Goal: Transaction & Acquisition: Book appointment/travel/reservation

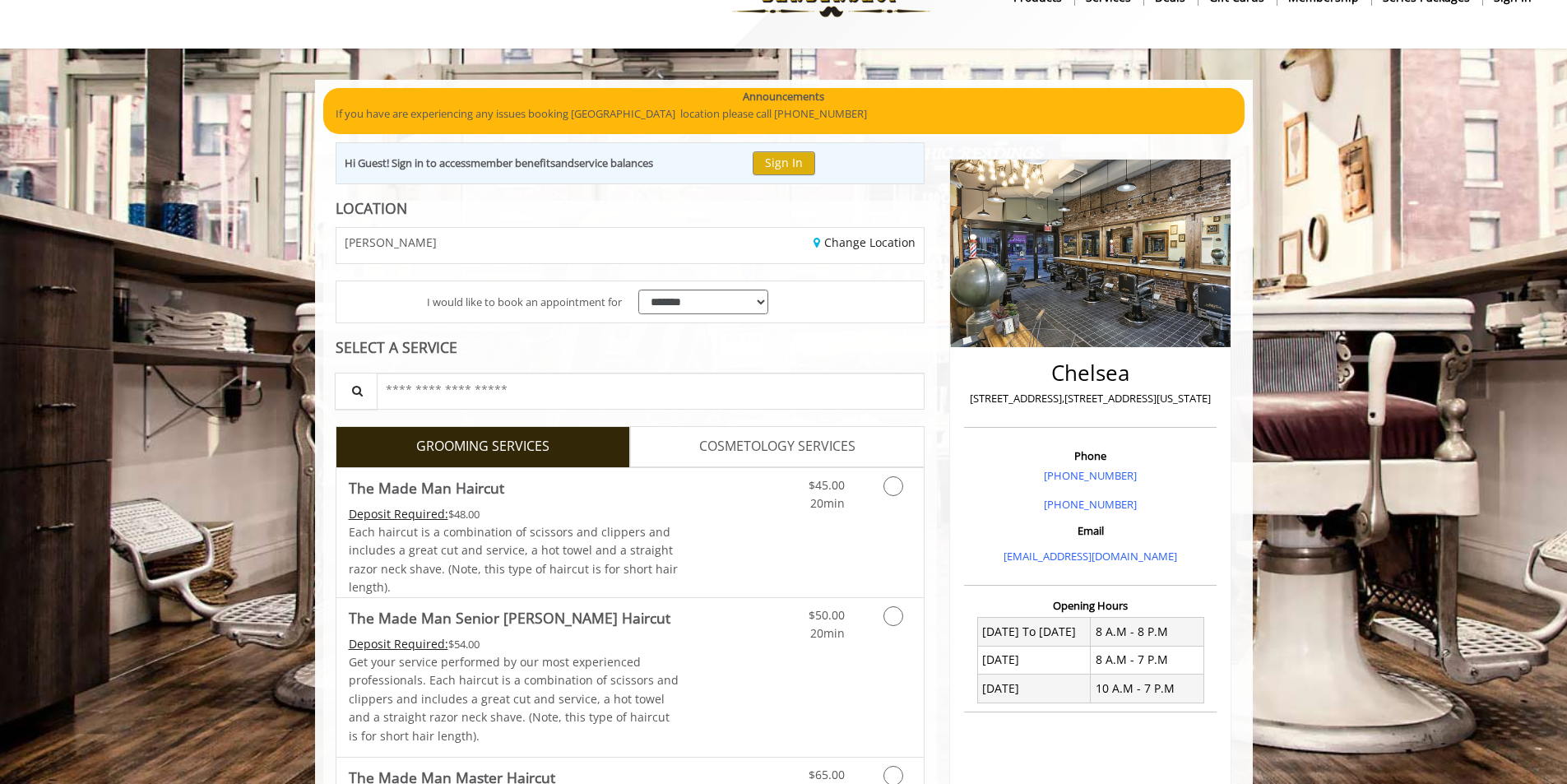
scroll to position [82, 0]
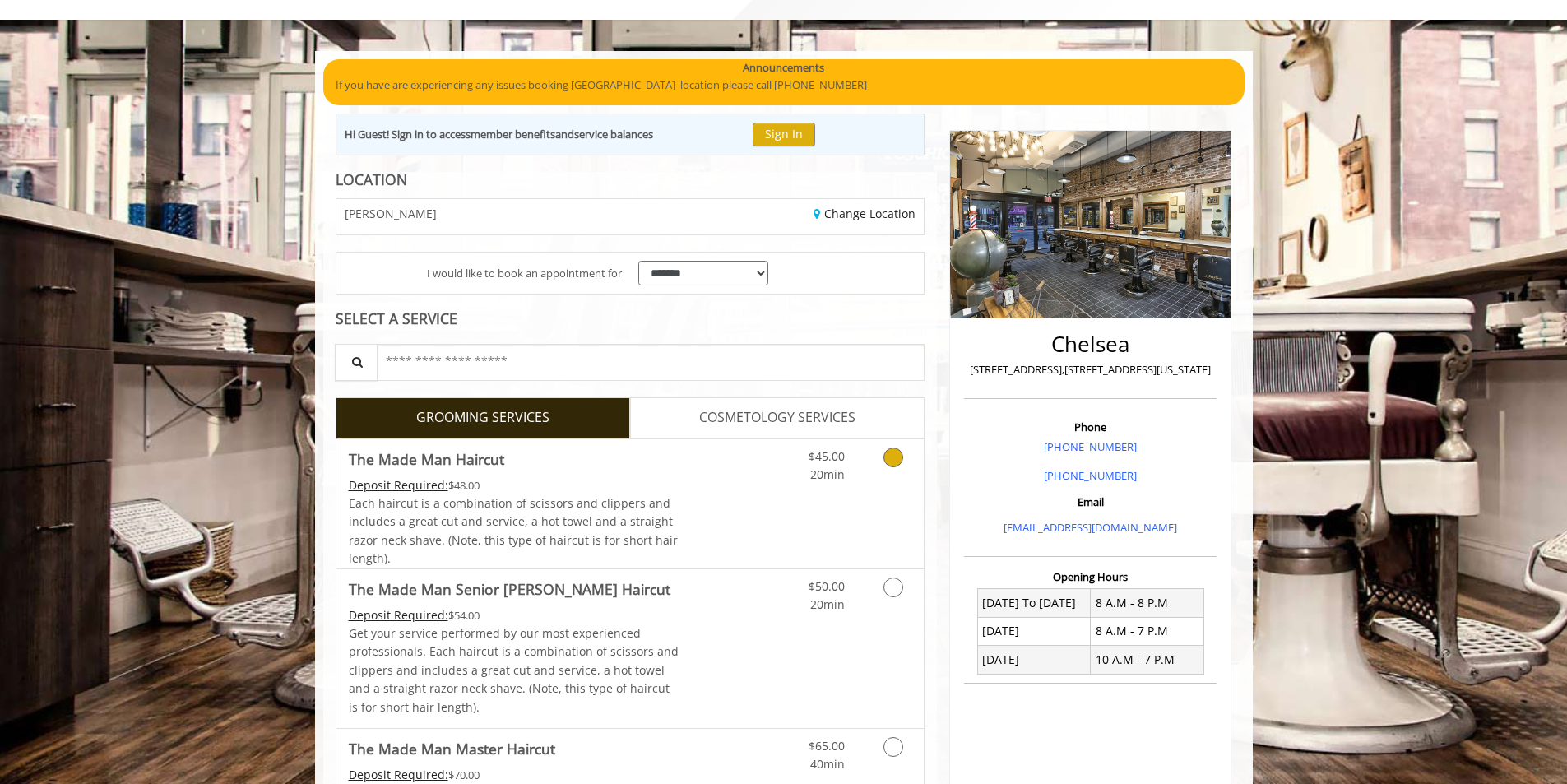
click at [869, 461] on div "Grooming services" at bounding box center [890, 462] width 67 height 45
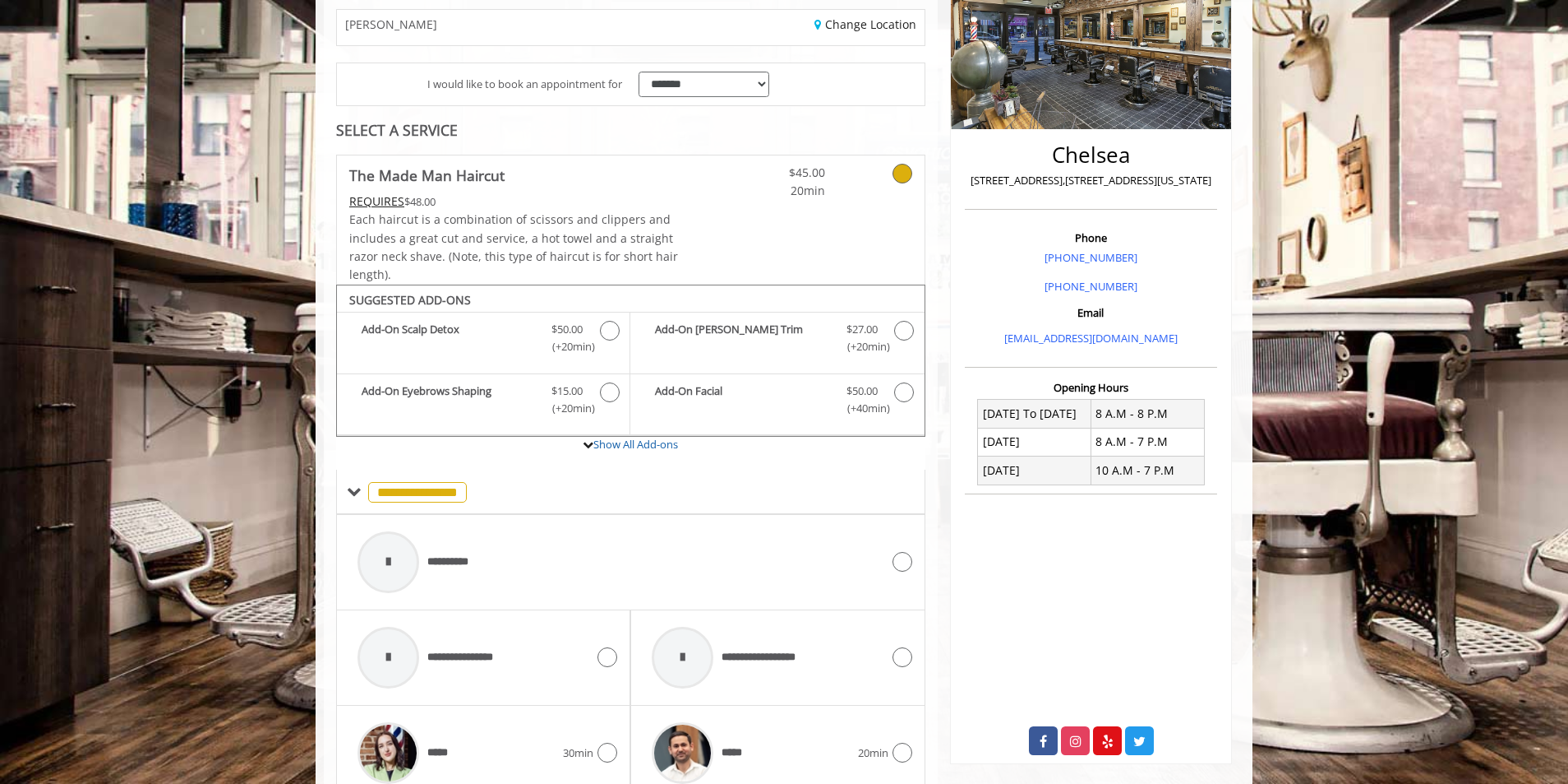
scroll to position [556, 0]
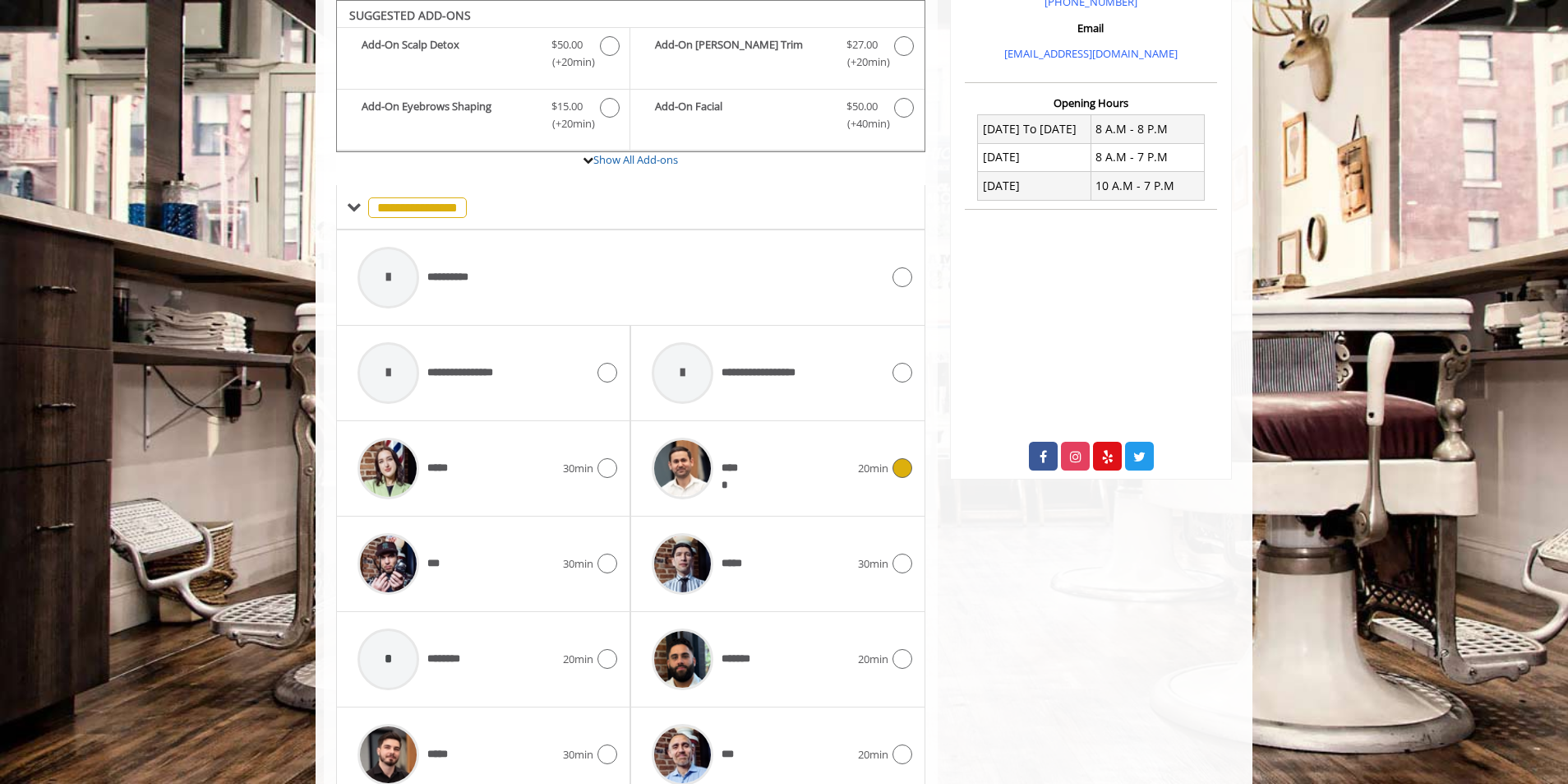
click at [846, 454] on div "*****" at bounding box center [750, 468] width 214 height 78
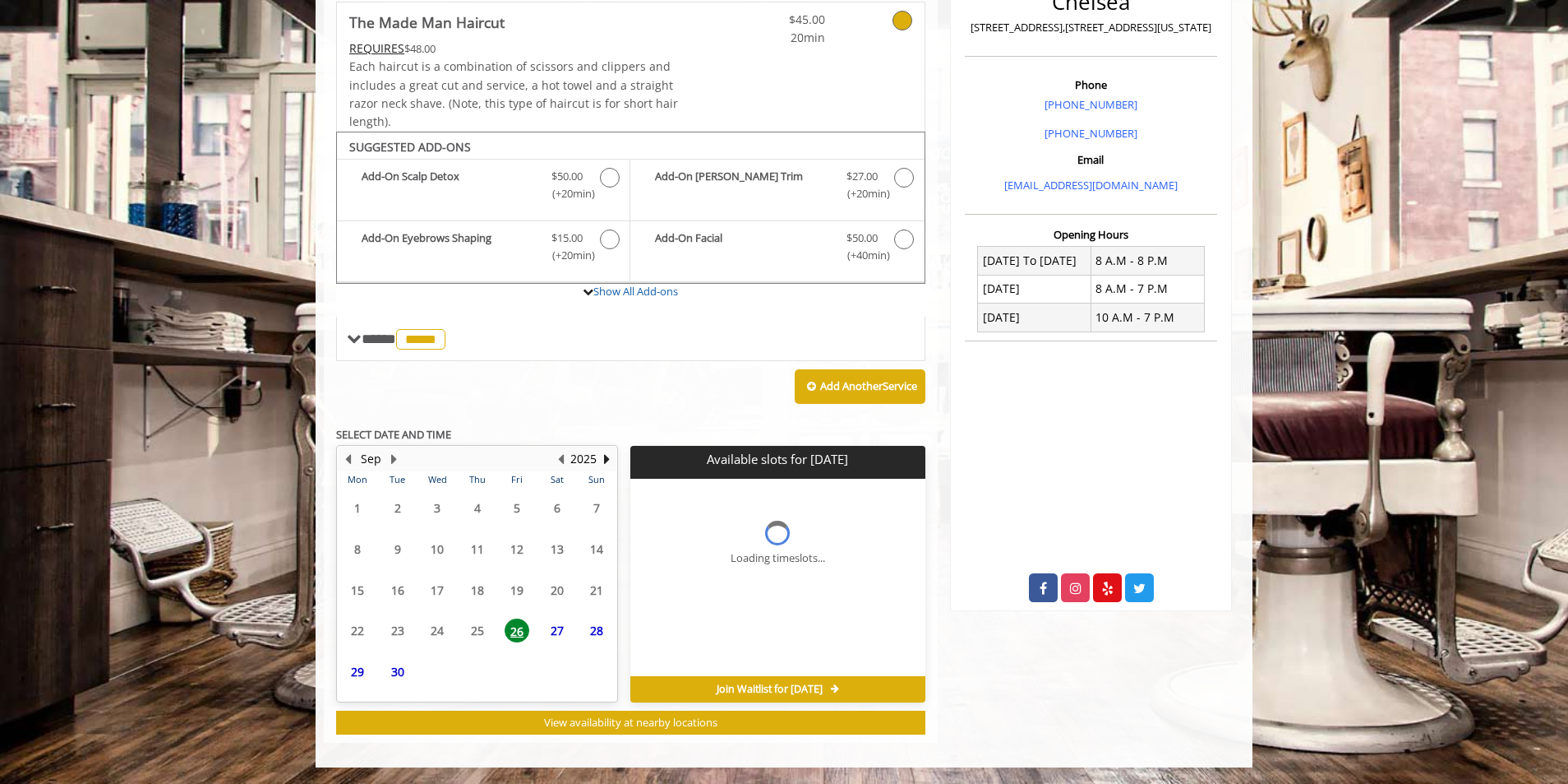
scroll to position [424, 0]
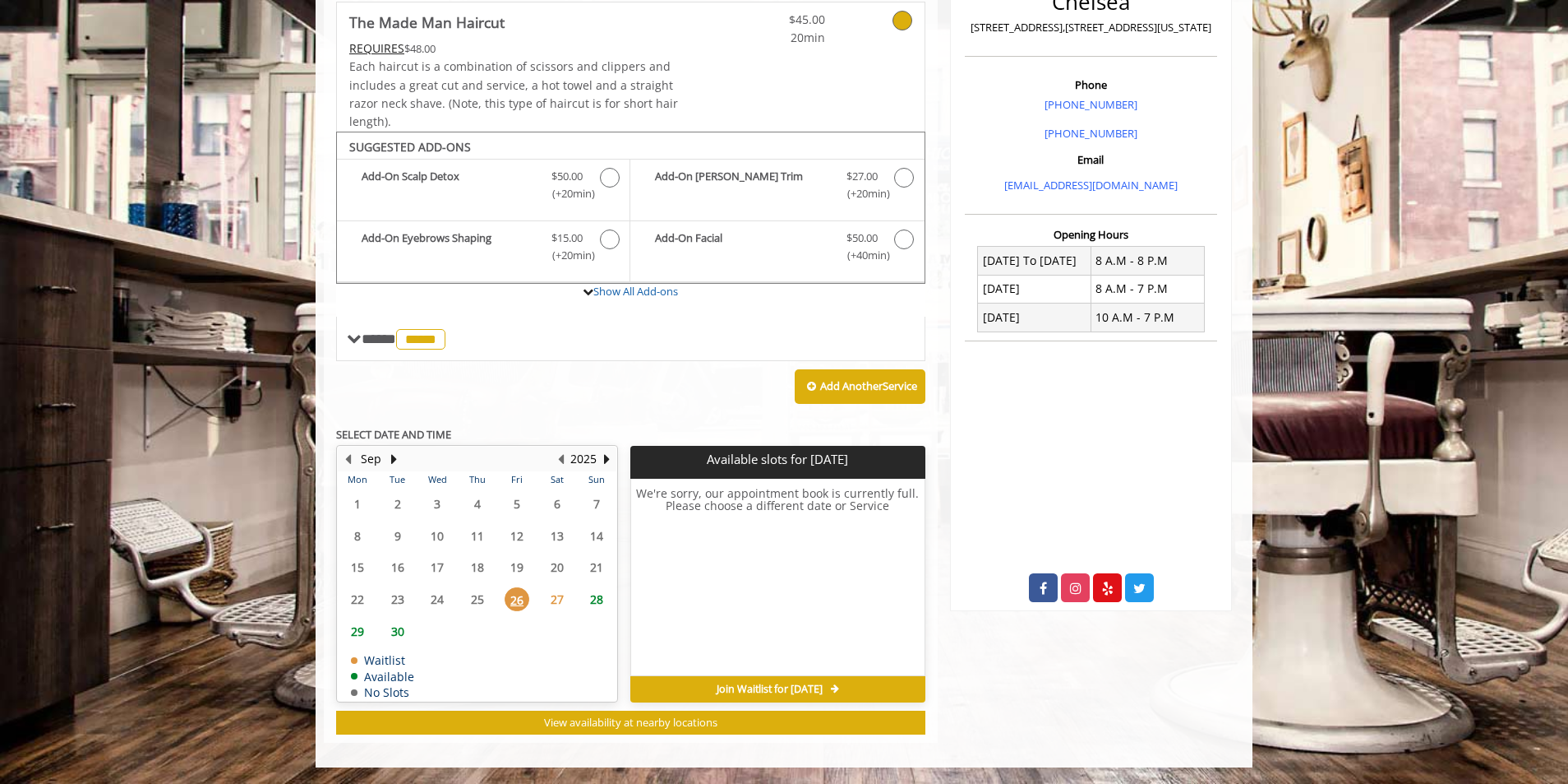
click at [593, 599] on span "28" at bounding box center [597, 599] width 25 height 24
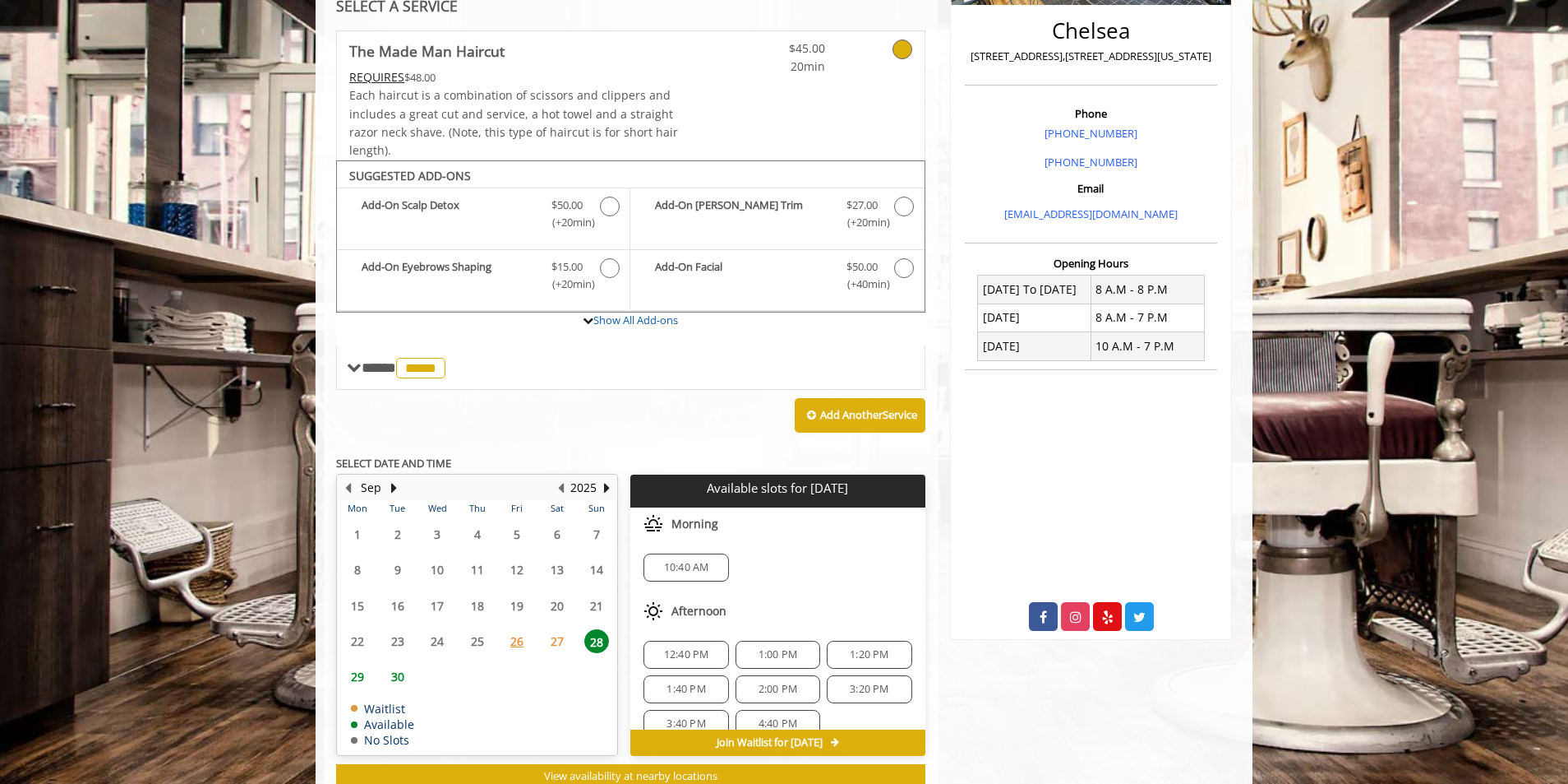
scroll to position [367, 0]
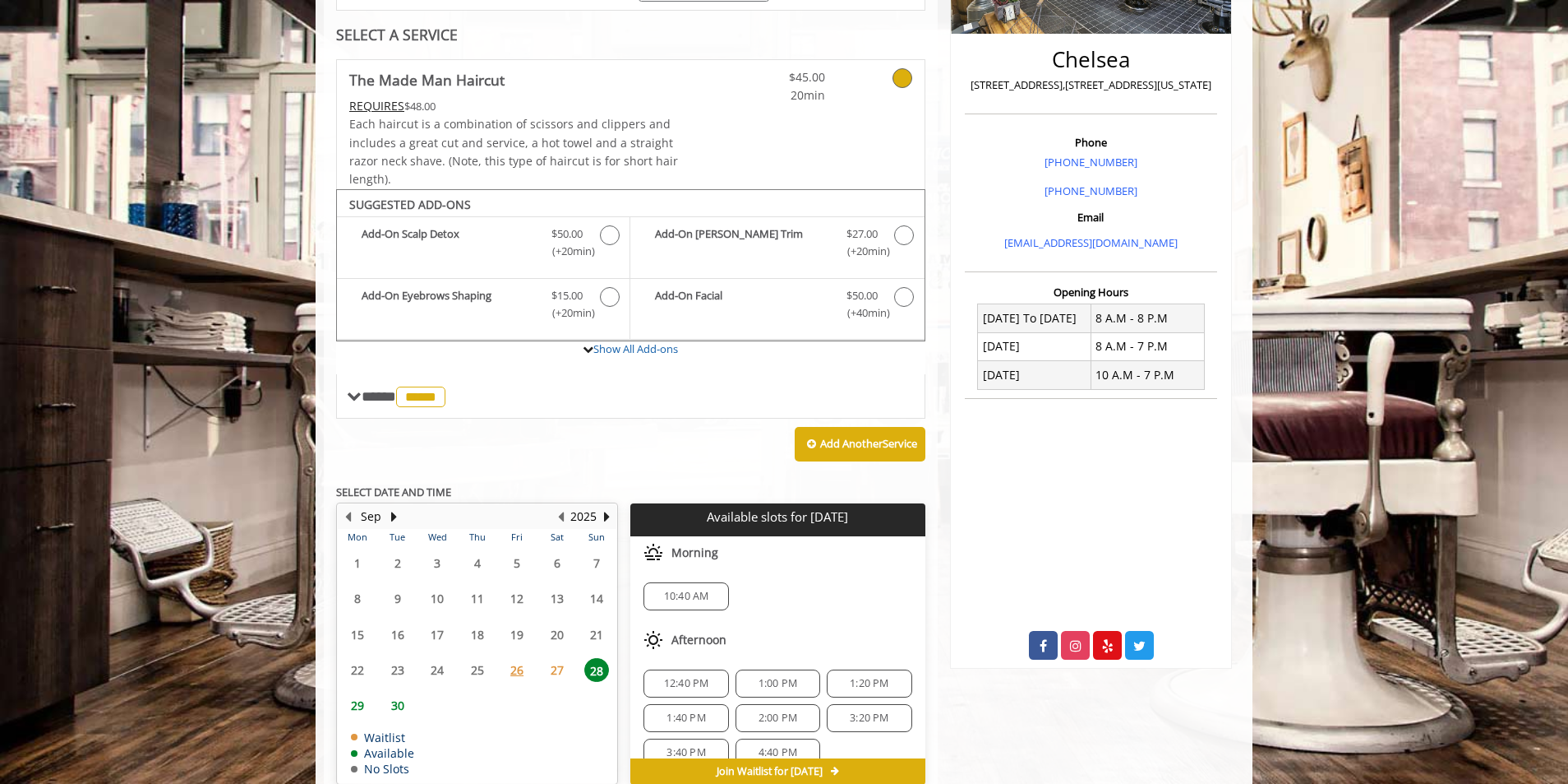
click at [694, 596] on span "10:40 AM" at bounding box center [687, 596] width 45 height 13
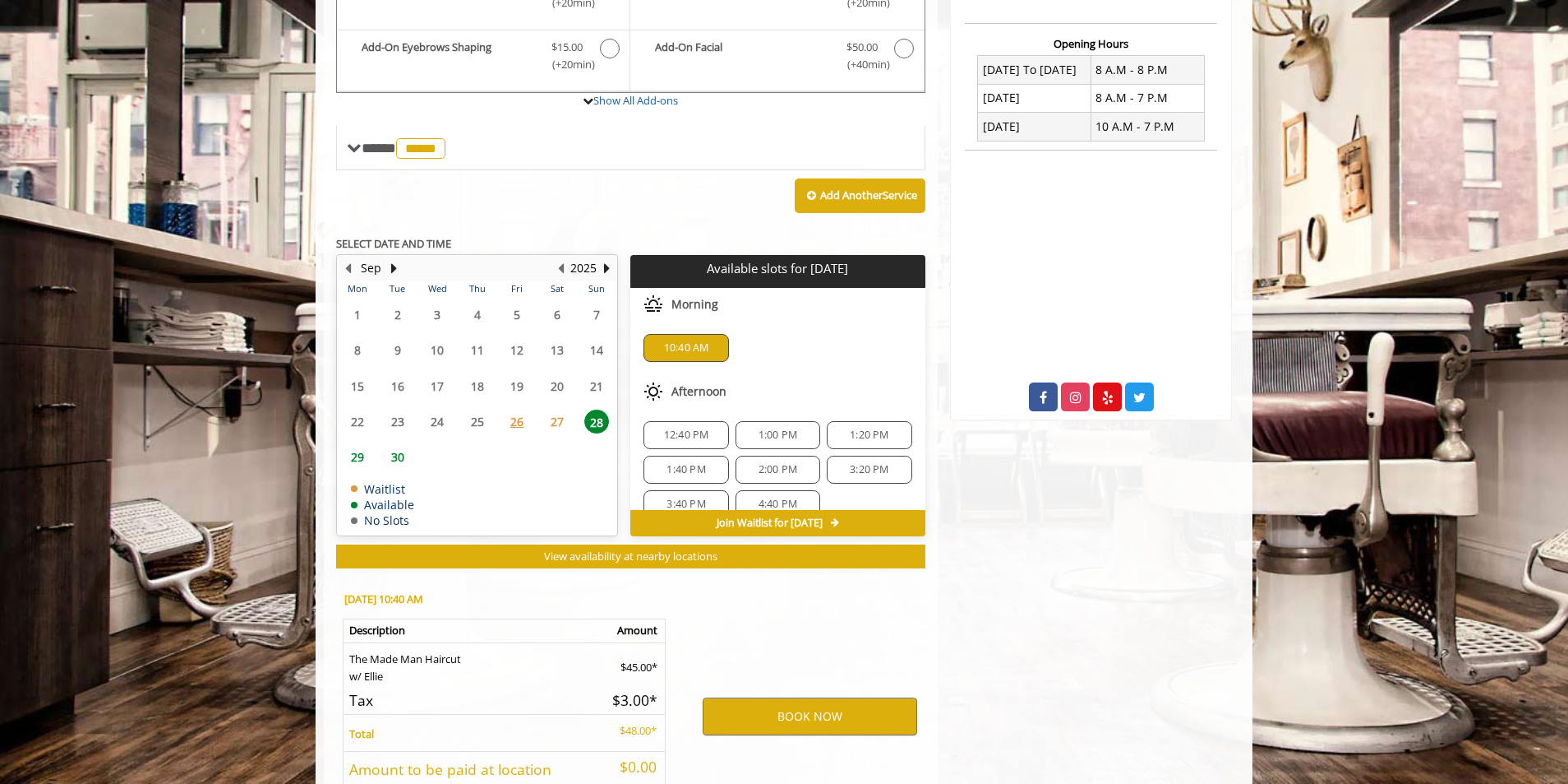
scroll to position [746, 0]
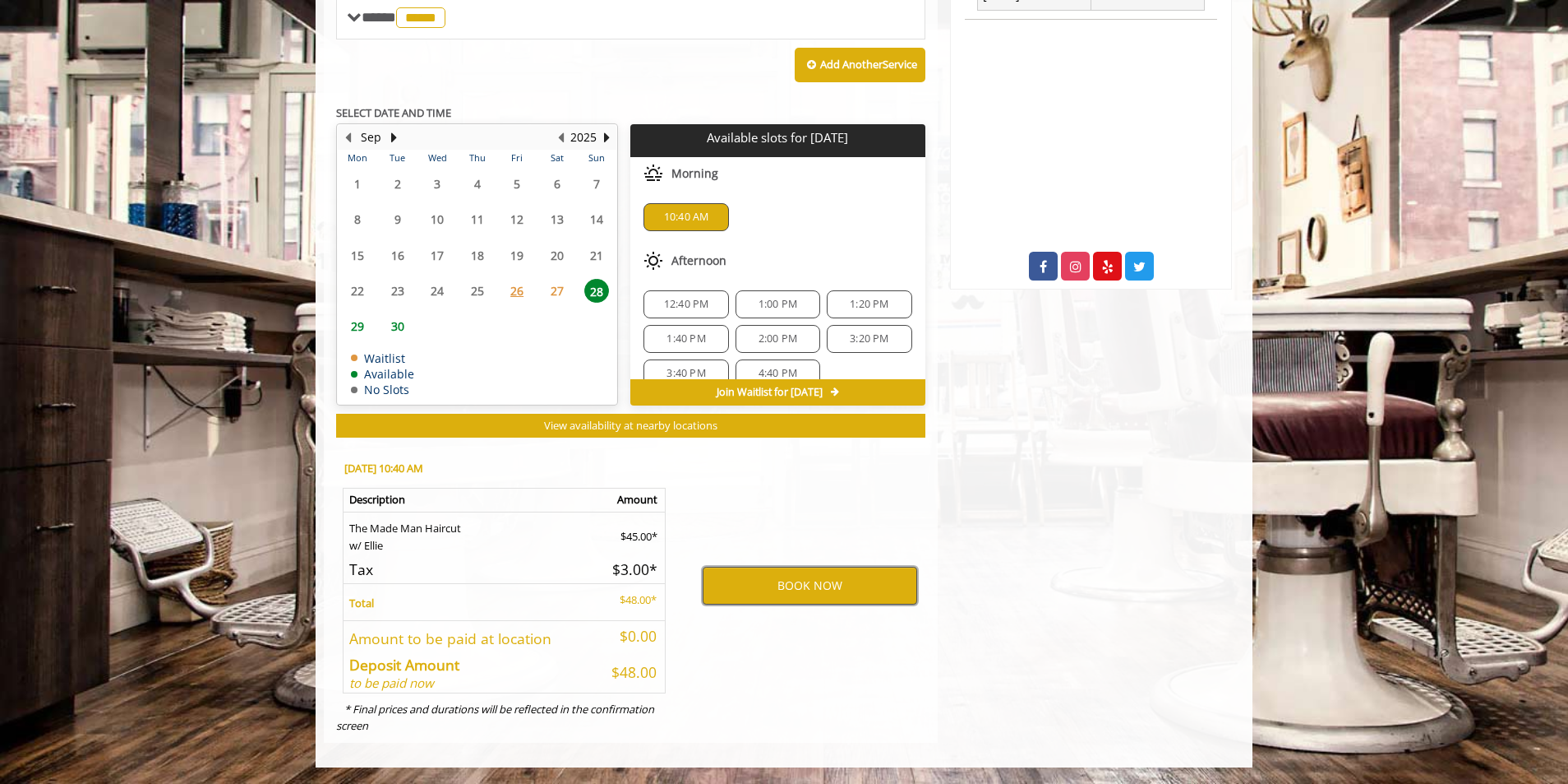
click at [779, 579] on button "BOOK NOW" at bounding box center [809, 585] width 214 height 38
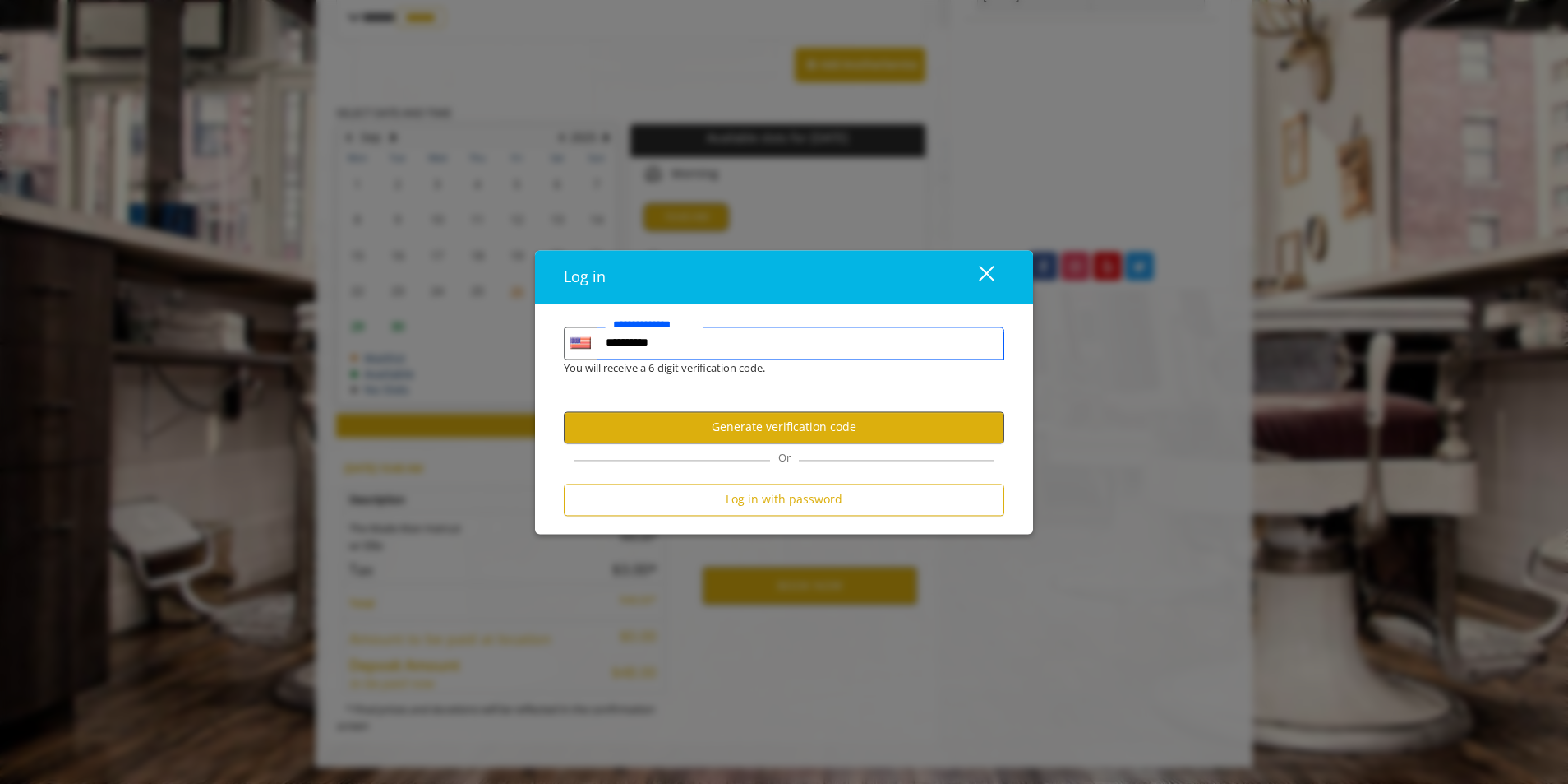
type input "**********"
click at [753, 435] on button "Generate verification code" at bounding box center [784, 427] width 441 height 32
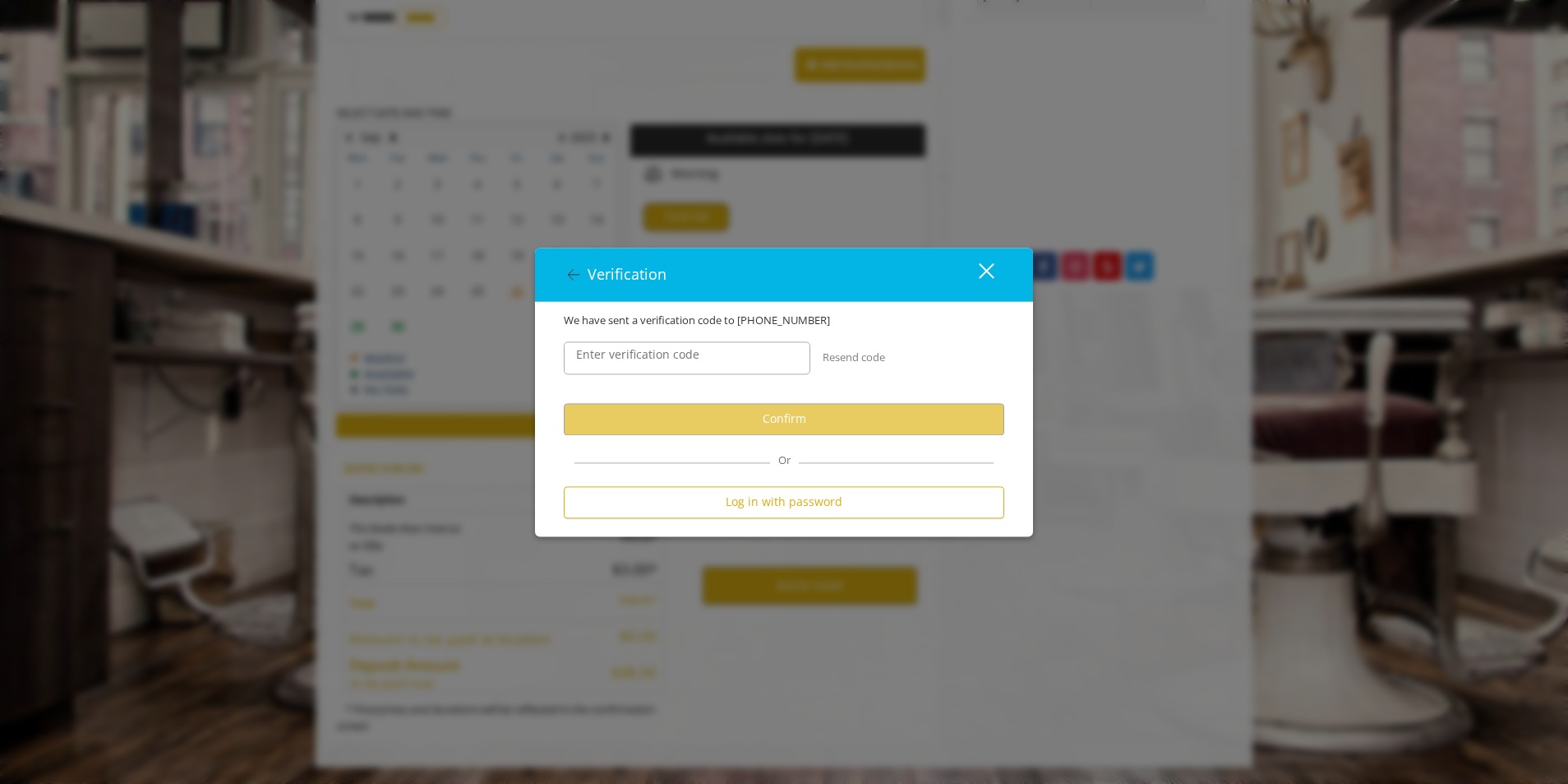
scroll to position [0, 0]
click at [739, 350] on input "Enter verification code" at bounding box center [687, 357] width 246 height 33
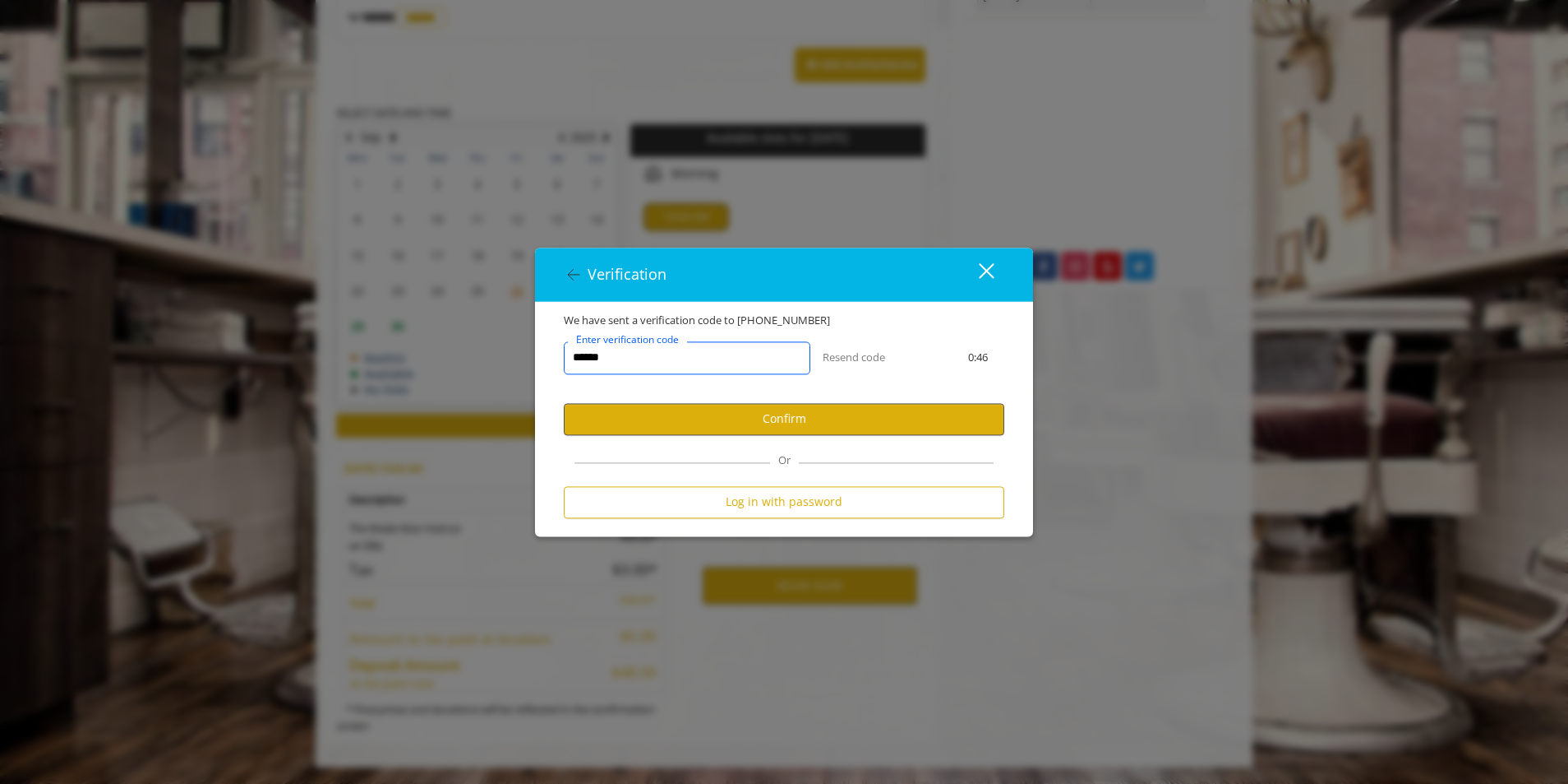
type input "******"
click at [723, 410] on button "Confirm" at bounding box center [784, 419] width 441 height 32
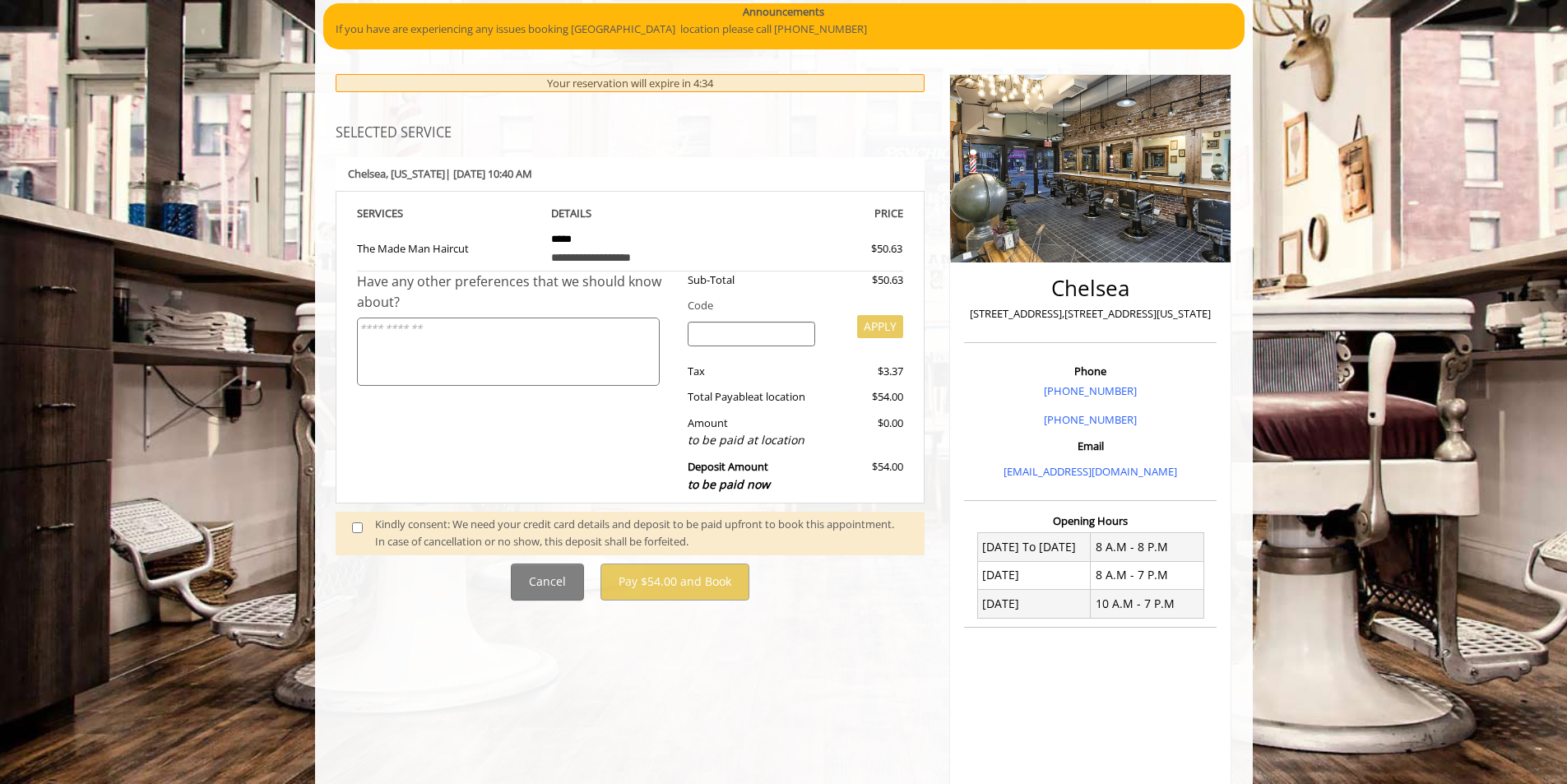
scroll to position [164, 0]
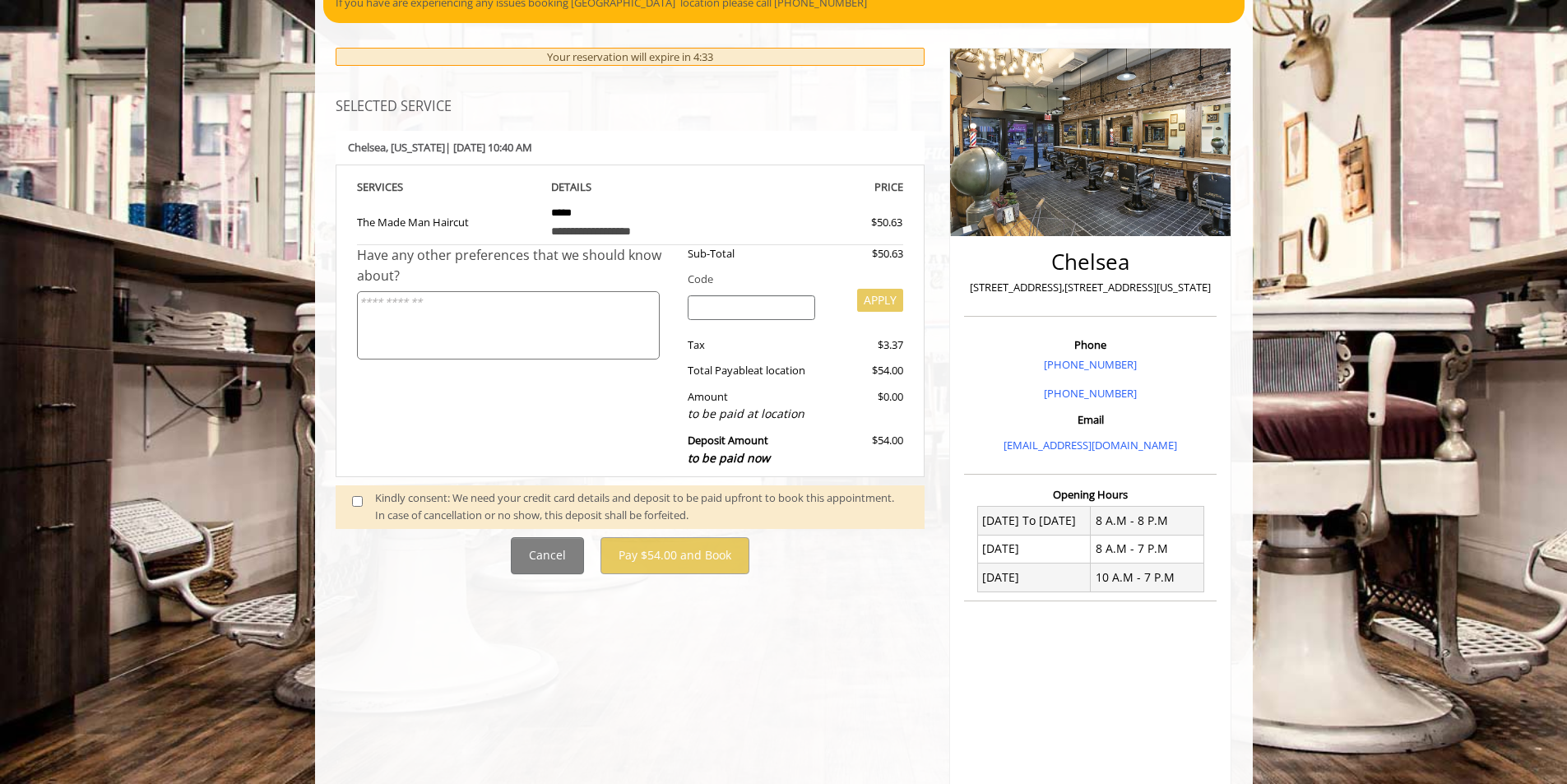
click at [492, 497] on div "Kindly consent: We need your credit card details and deposit to be paid upfront…" at bounding box center [642, 506] width 533 height 34
click at [351, 505] on span at bounding box center [364, 506] width 48 height 34
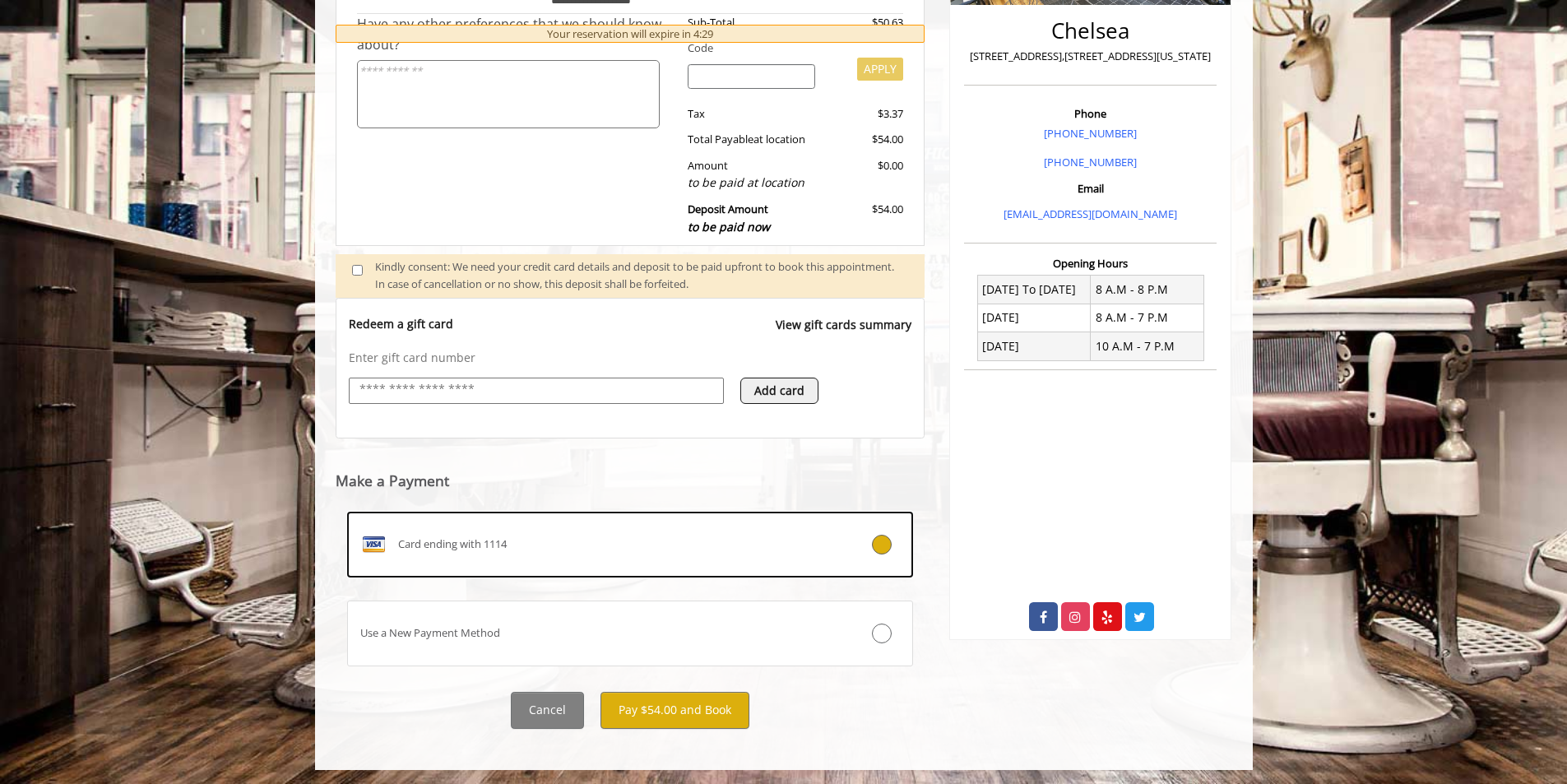
scroll to position [398, 0]
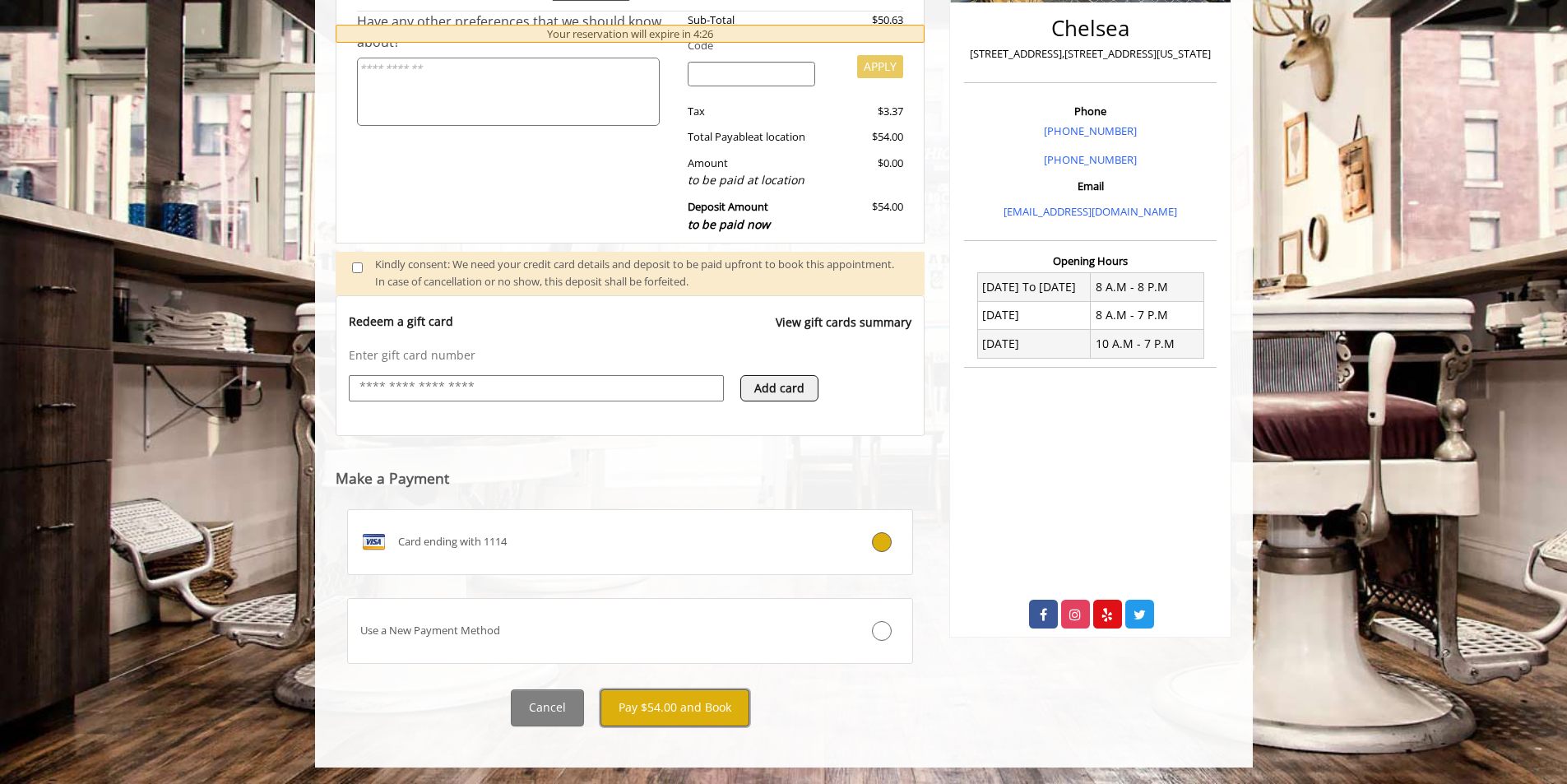
click at [652, 712] on button "Pay $54.00 and Book" at bounding box center [675, 707] width 149 height 37
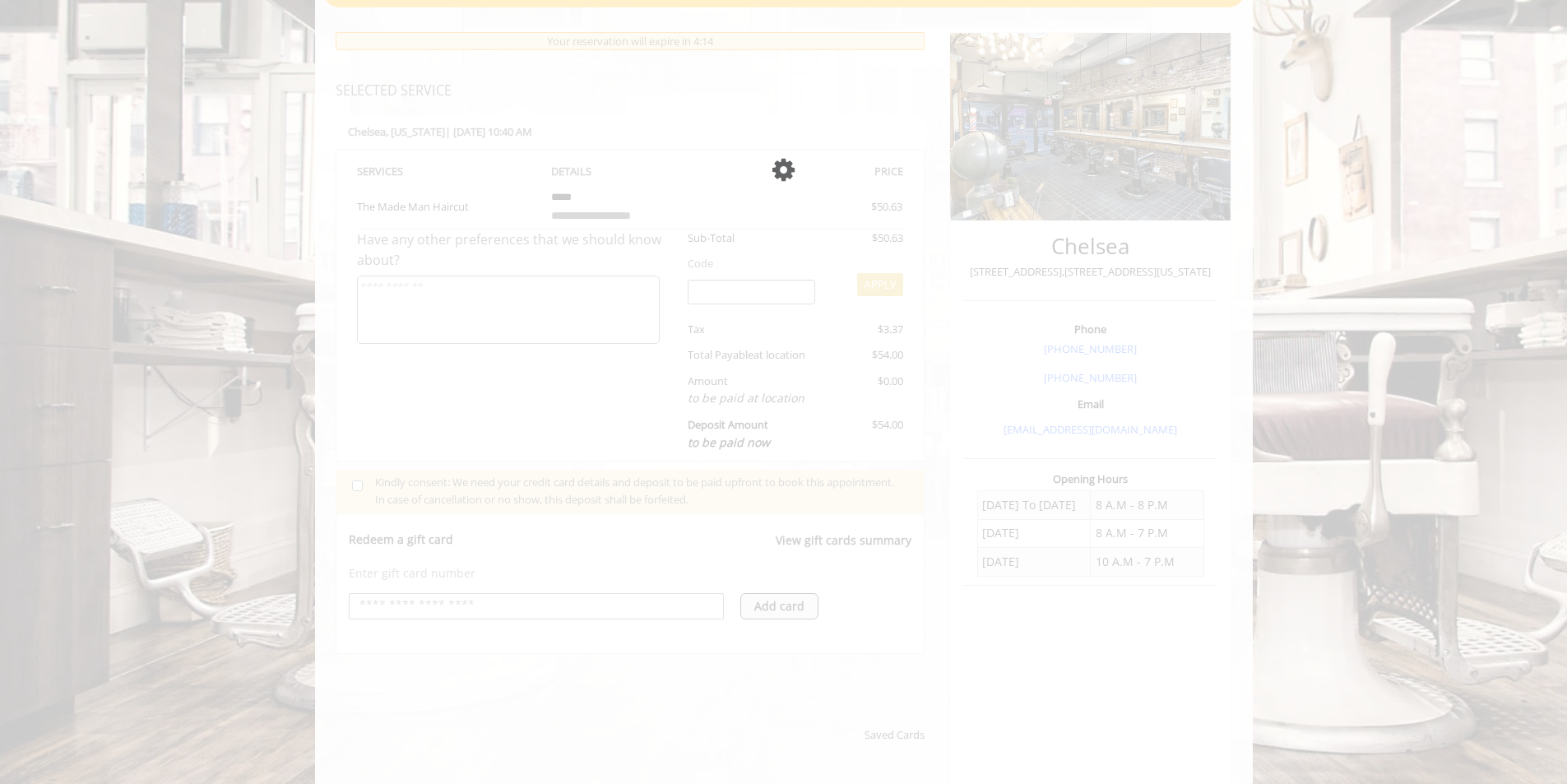
scroll to position [151, 0]
